Goal: Check status: Check status

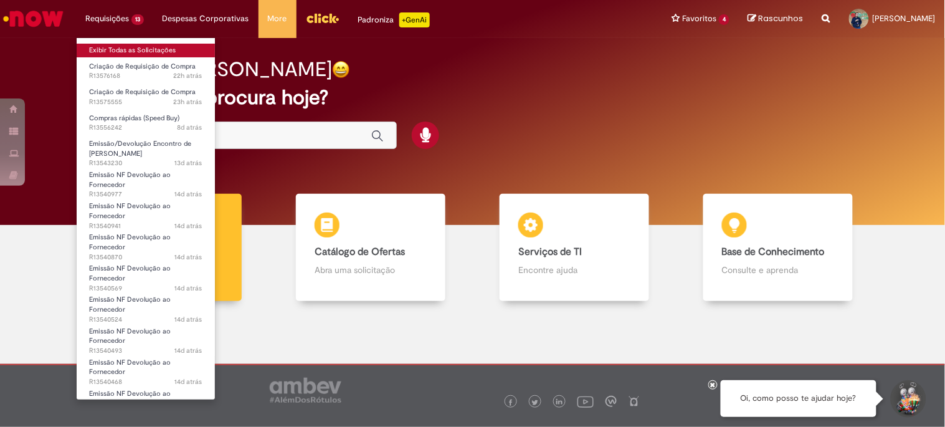
click at [129, 46] on link "Exibir Todas as Solicitações" at bounding box center [146, 51] width 138 height 14
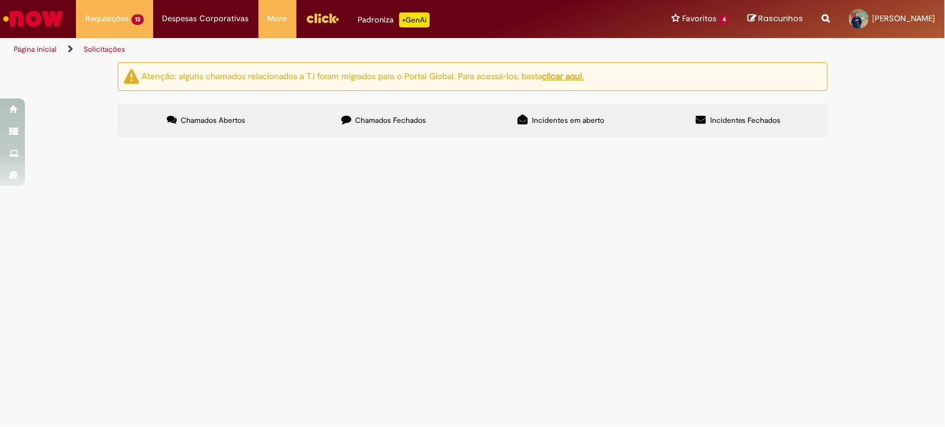
click at [368, 123] on span "Chamados Fechados" at bounding box center [390, 120] width 71 height 10
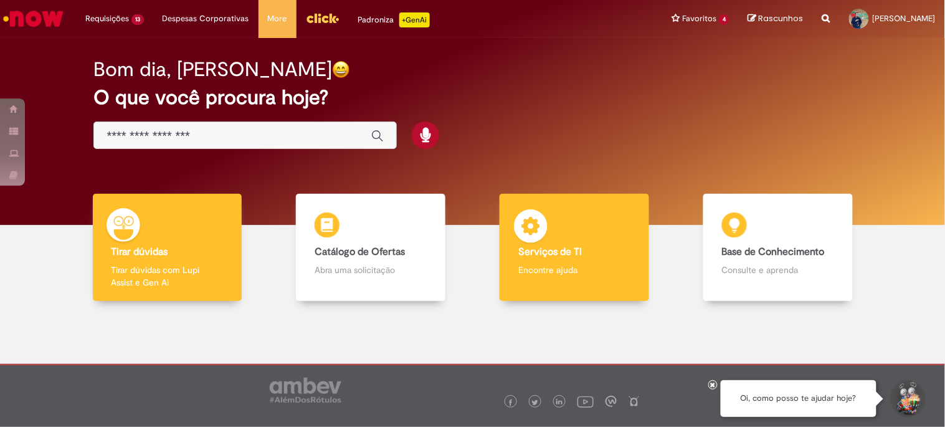
click at [562, 237] on div "Serviços de TI Serviços de TI Encontre ajuda" at bounding box center [573, 248] width 149 height 108
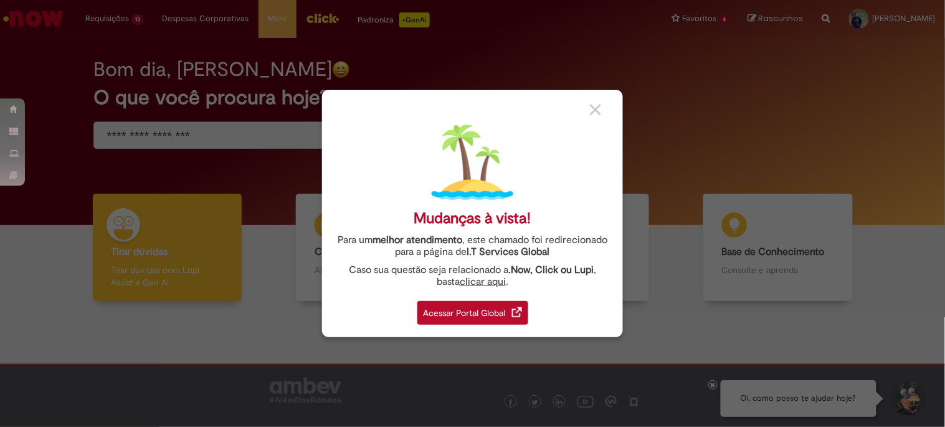
click at [600, 106] on img at bounding box center [595, 109] width 11 height 11
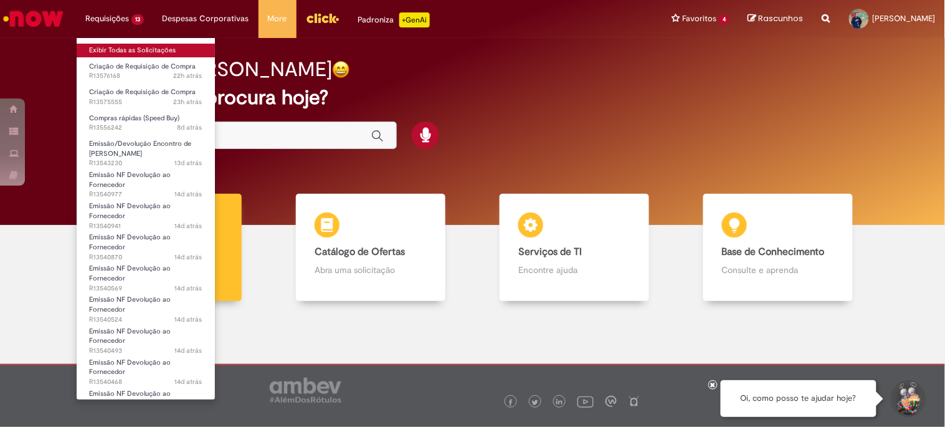
click at [126, 44] on link "Exibir Todas as Solicitações" at bounding box center [146, 51] width 138 height 14
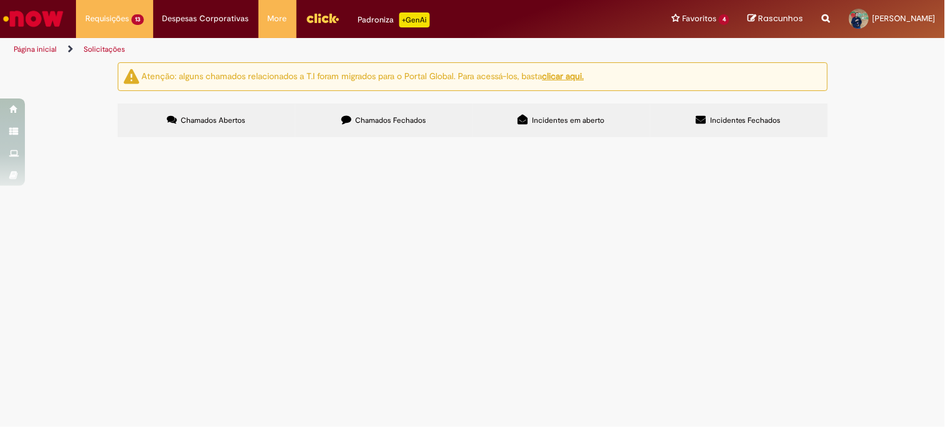
click at [0, 0] on span "Compra de 10 unidades de papel de identificação de insumos bloqueados" at bounding box center [0, 0] width 0 height 0
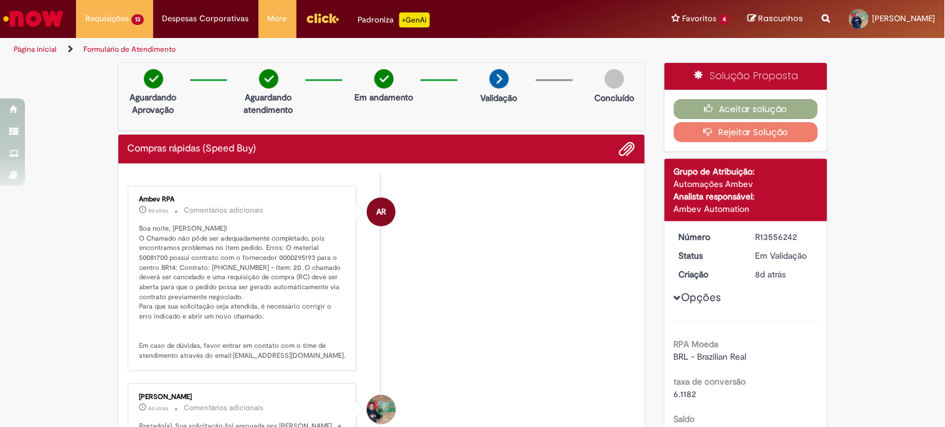
scroll to position [69, 0]
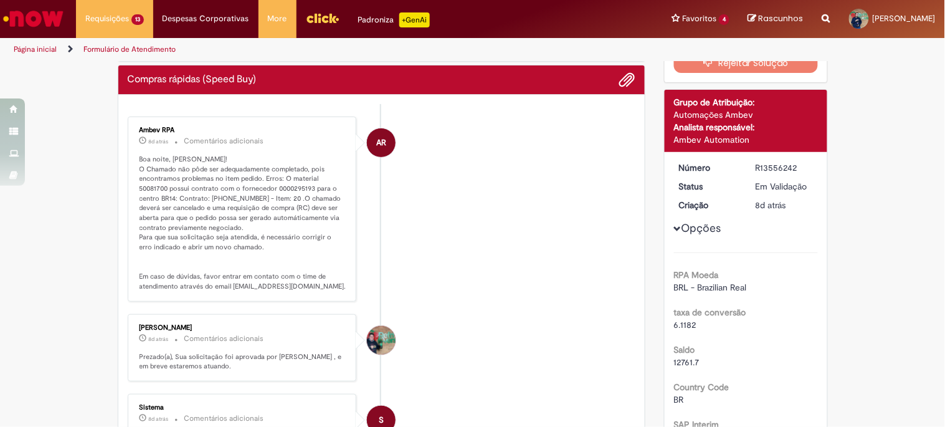
click at [322, 176] on p "Boa noite, David! O Chamado não pôde ser adequadamente completado, pois encontr…" at bounding box center [242, 222] width 207 height 137
copy p "50081700"
drag, startPoint x: 256, startPoint y: 189, endPoint x: 277, endPoint y: 188, distance: 21.2
click at [277, 188] on p "Boa noite, David! O Chamado não pôde ser adequadamente completado, pois encontr…" at bounding box center [242, 222] width 207 height 137
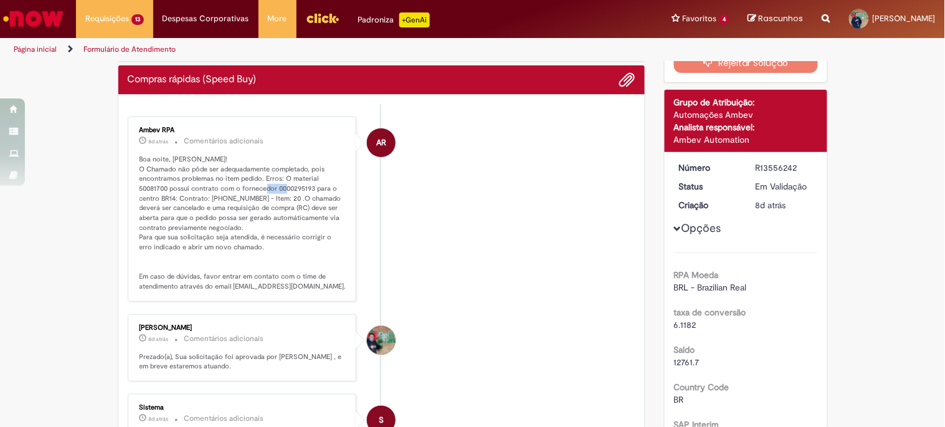
copy p "295193"
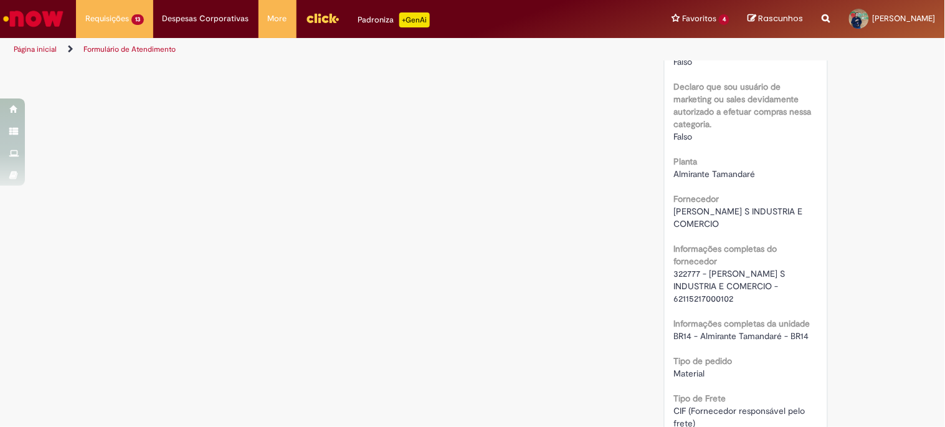
scroll to position [553, 0]
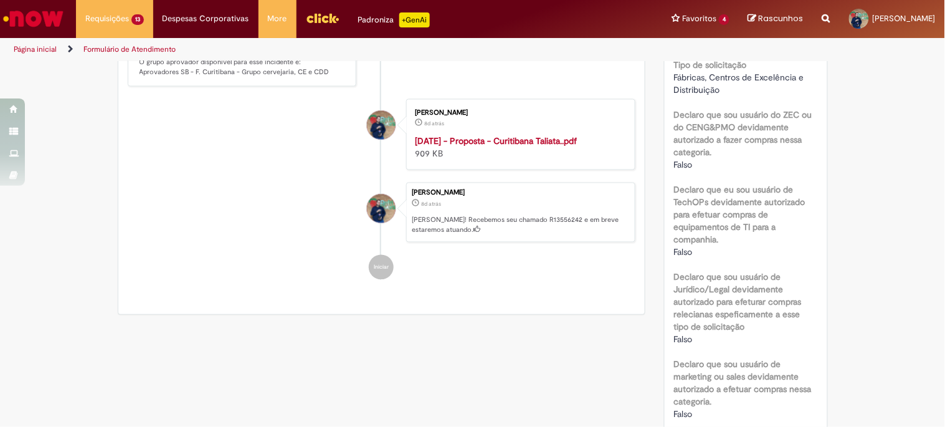
click at [529, 136] on strong "Set.25 - Proposta - Curitibana Taliata..pdf" at bounding box center [496, 141] width 162 height 11
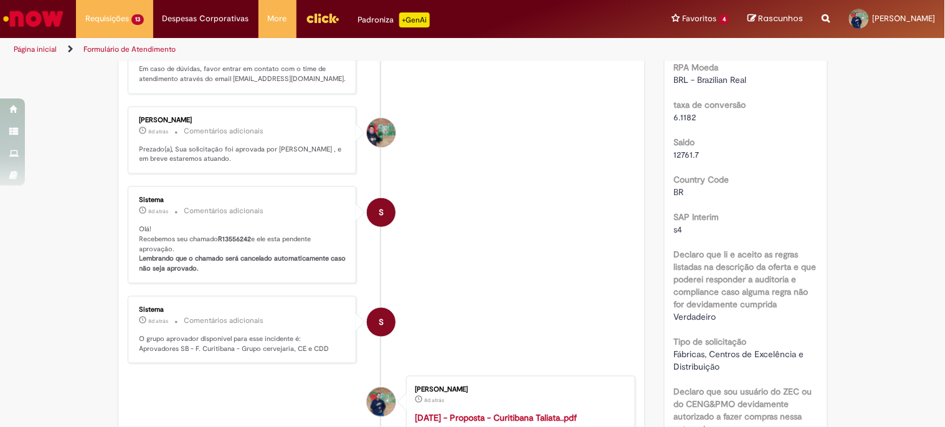
scroll to position [69, 0]
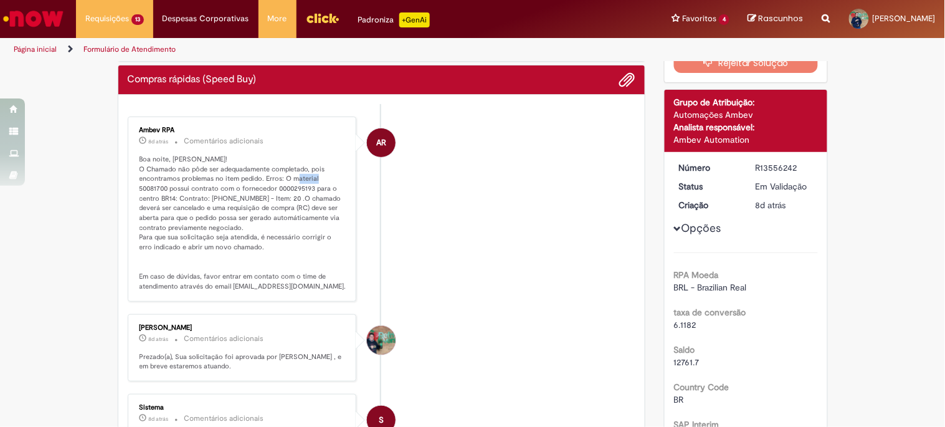
drag, startPoint x: 312, startPoint y: 177, endPoint x: 339, endPoint y: 181, distance: 27.1
click at [339, 181] on p "Boa noite, David! O Chamado não pôde ser adequadamente completado, pois encontr…" at bounding box center [242, 222] width 207 height 137
copy p "50081700"
drag, startPoint x: 257, startPoint y: 188, endPoint x: 277, endPoint y: 188, distance: 19.9
click at [277, 188] on p "Boa noite, David! O Chamado não pôde ser adequadamente completado, pois encontr…" at bounding box center [242, 222] width 207 height 137
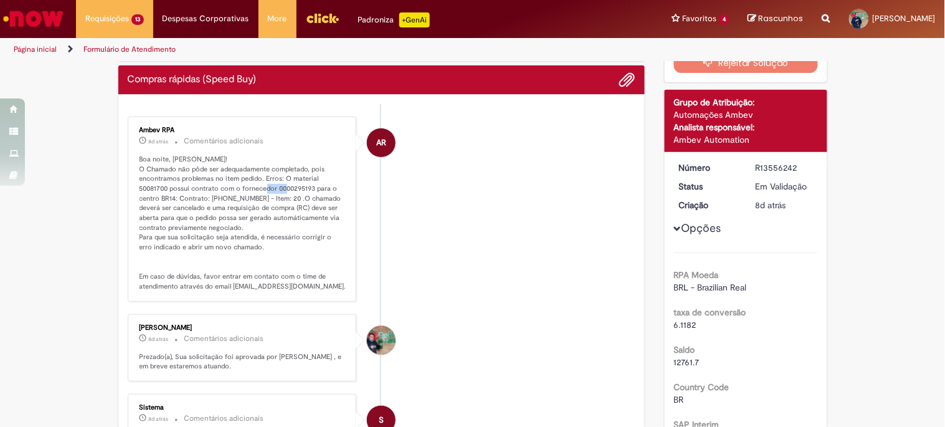
copy p "295193"
drag, startPoint x: 309, startPoint y: 177, endPoint x: 330, endPoint y: 181, distance: 20.8
click at [330, 181] on p "Boa noite, David! O Chamado não pôde ser adequadamente completado, pois encontr…" at bounding box center [242, 222] width 207 height 137
click at [392, 181] on li "AR Ambev RPA 8d atrás 8 dias atrás Comentários adicionais Boa noite, David! O C…" at bounding box center [382, 208] width 508 height 185
click at [333, 177] on p "Boa noite, David! O Chamado não pôde ser adequadamente completado, pois encontr…" at bounding box center [242, 222] width 207 height 137
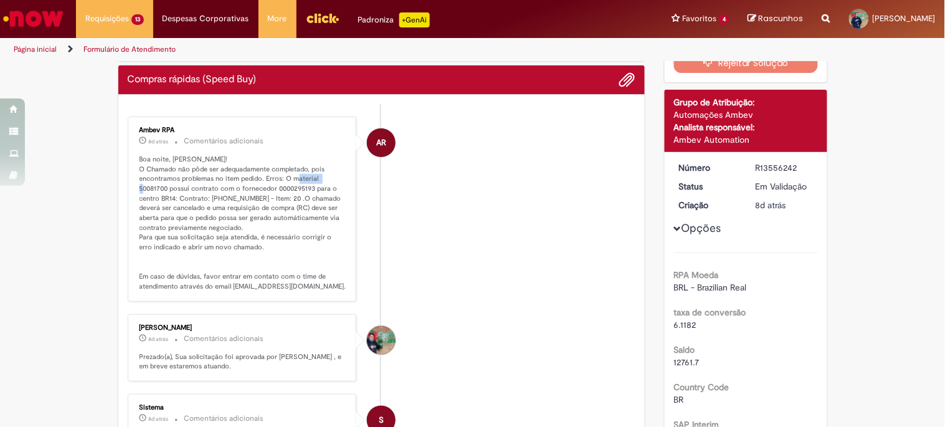
click at [333, 177] on p "Boa noite, David! O Chamado não pôde ser adequadamente completado, pois encontr…" at bounding box center [242, 222] width 207 height 137
copy p "50081700"
drag, startPoint x: 257, startPoint y: 188, endPoint x: 276, endPoint y: 188, distance: 19.9
click at [276, 188] on p "Boa noite, David! O Chamado não pôde ser adequadamente completado, pois encontr…" at bounding box center [242, 222] width 207 height 137
copy p "295193"
